Goal: Task Accomplishment & Management: Manage account settings

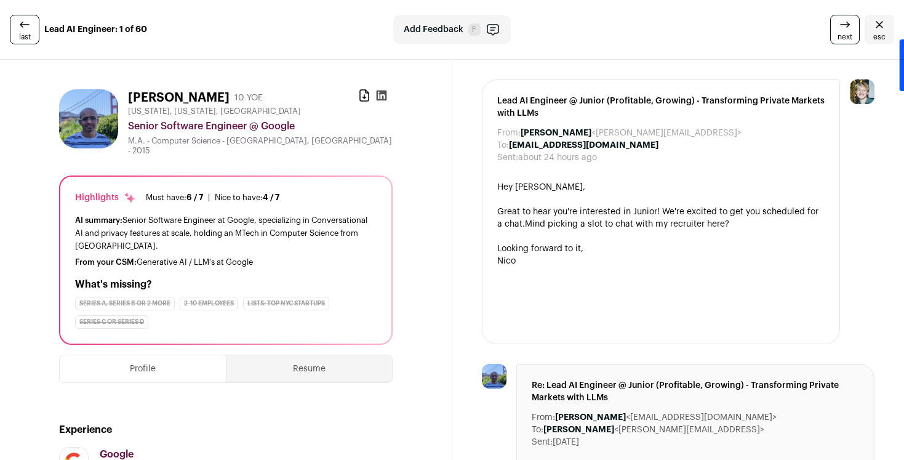
click at [865, 22] on link "esc" at bounding box center [880, 30] width 30 height 30
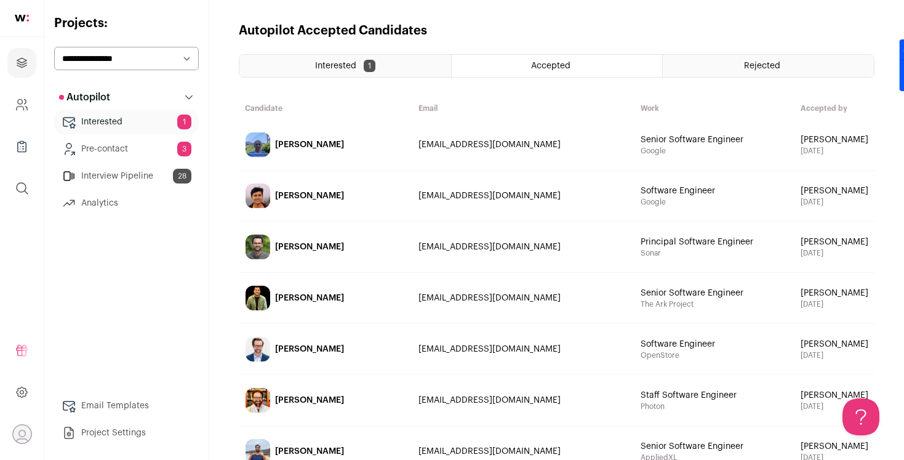
click at [134, 147] on link "Pre-contact 3" at bounding box center [126, 149] width 145 height 25
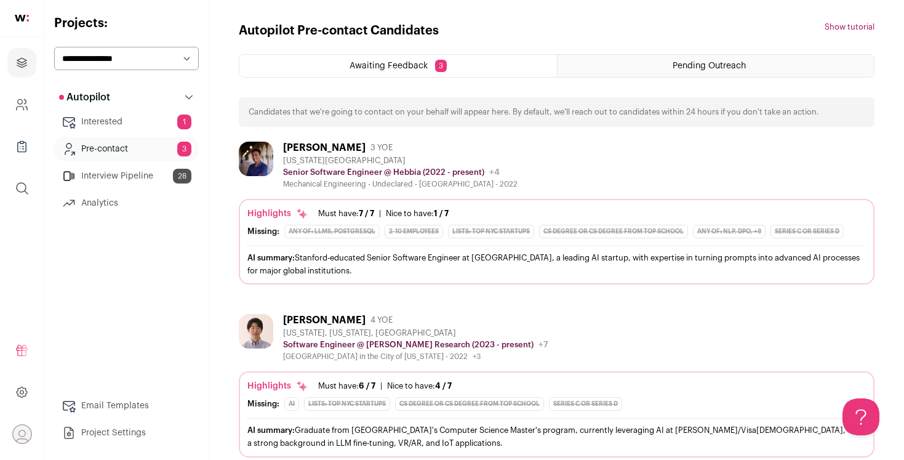
scroll to position [68, 0]
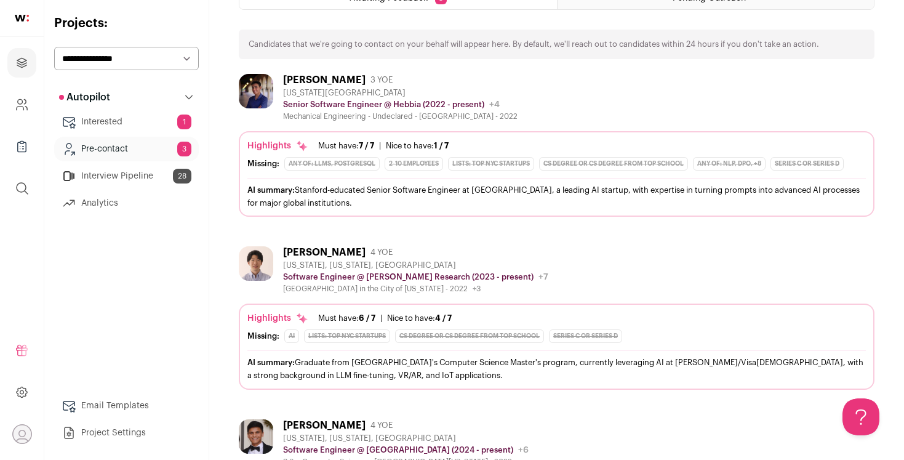
click at [332, 77] on div "[PERSON_NAME]" at bounding box center [324, 80] width 82 height 12
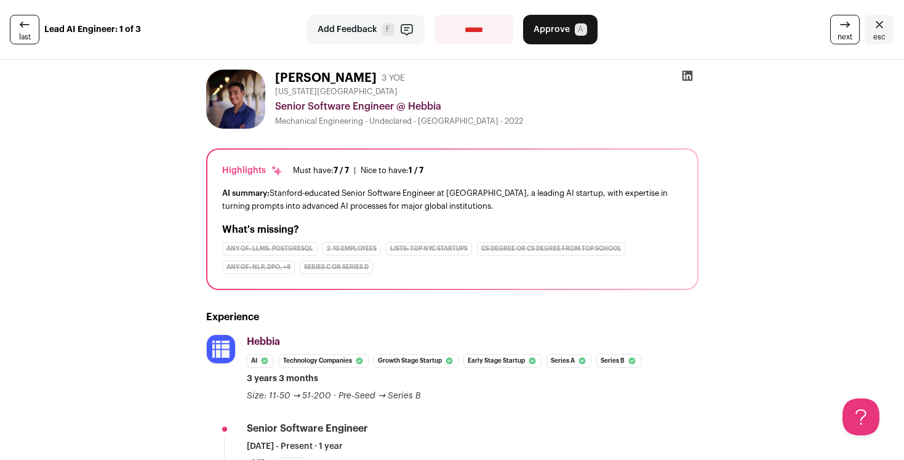
click at [875, 23] on icon "Close" at bounding box center [879, 24] width 15 height 15
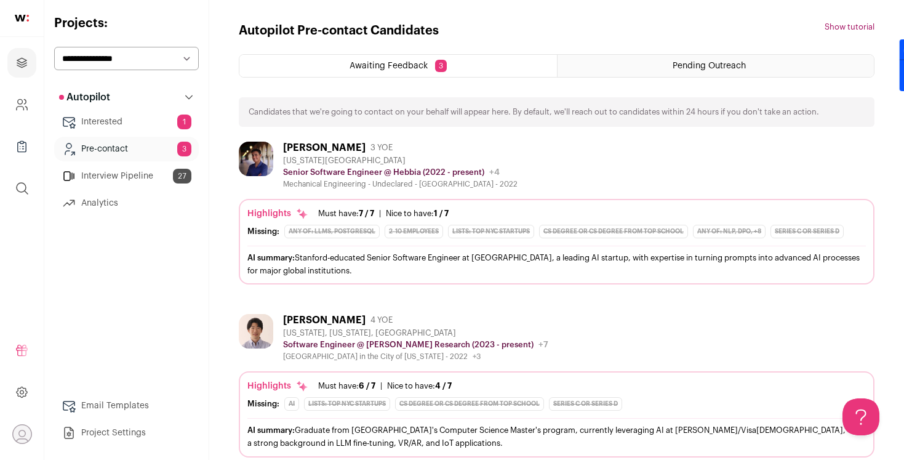
click at [337, 151] on div "[PERSON_NAME]" at bounding box center [324, 148] width 82 height 12
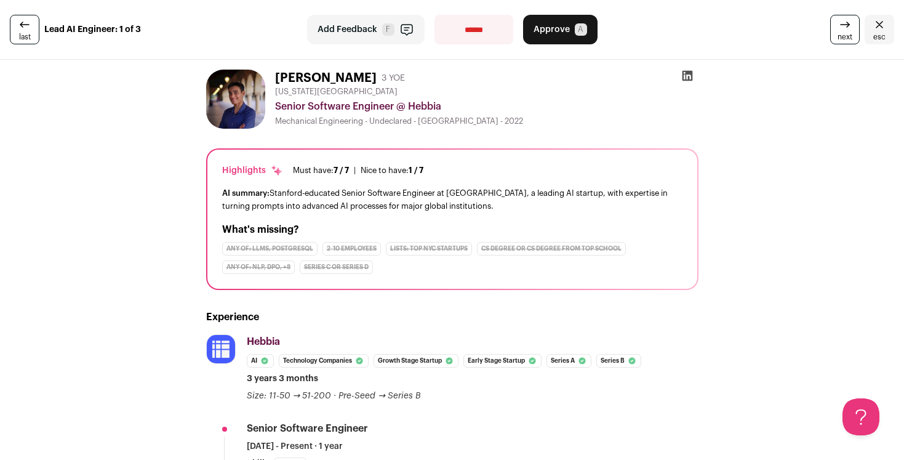
click at [557, 23] on span "Approve" at bounding box center [552, 29] width 36 height 12
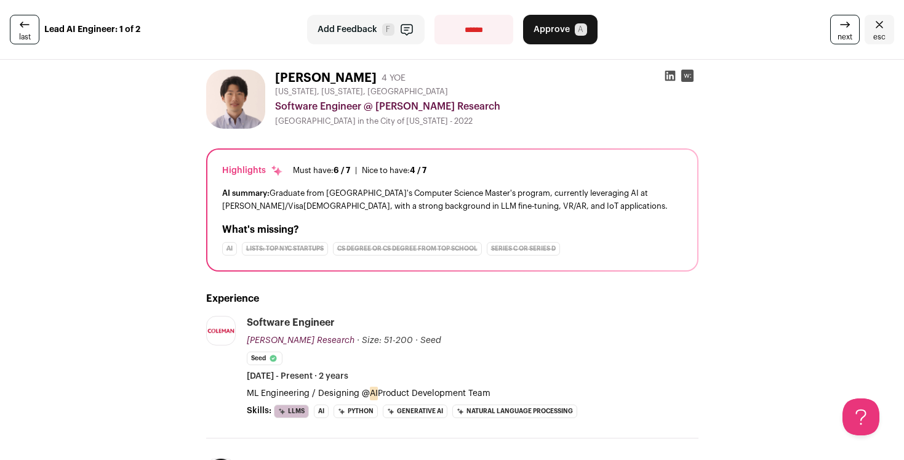
click at [568, 32] on span "Approve" at bounding box center [552, 29] width 36 height 12
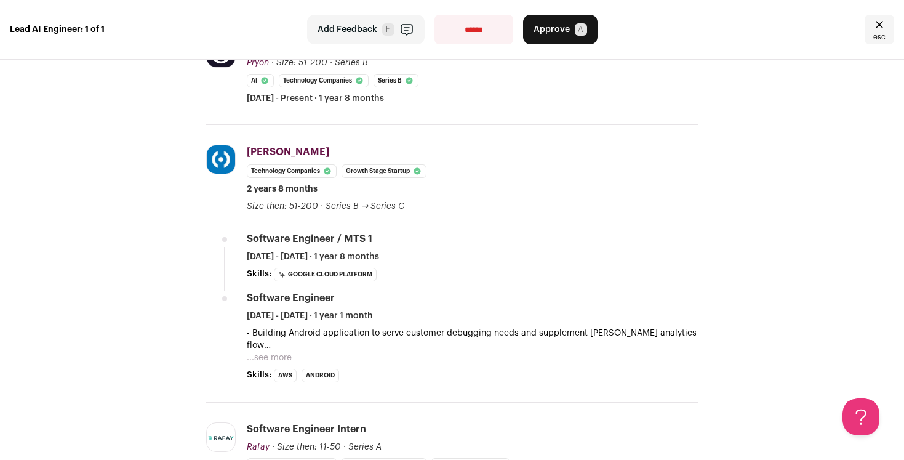
scroll to position [278, 0]
click at [564, 30] on span "Approve" at bounding box center [552, 29] width 36 height 12
click at [564, 30] on div "Approve A" at bounding box center [560, 30] width 74 height 30
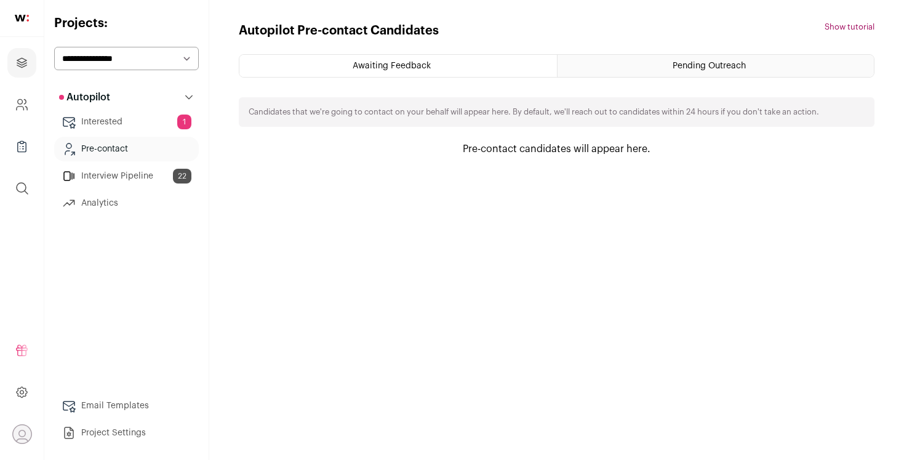
click at [673, 43] on div "Autopilot Pre-contact Candidates Hide tutorial Show tutorial Awaiting Feedback …" at bounding box center [557, 230] width 636 height 416
click at [131, 120] on link "Interested 1" at bounding box center [126, 122] width 145 height 25
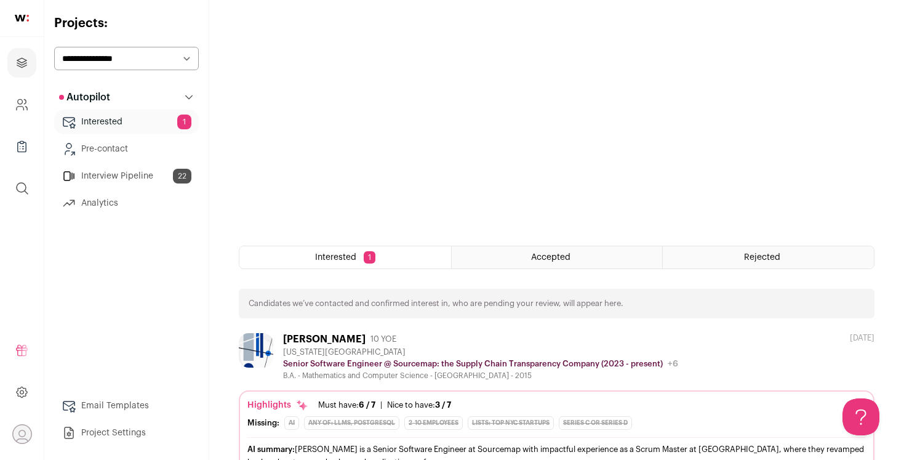
scroll to position [230, 0]
